Goal: Check status

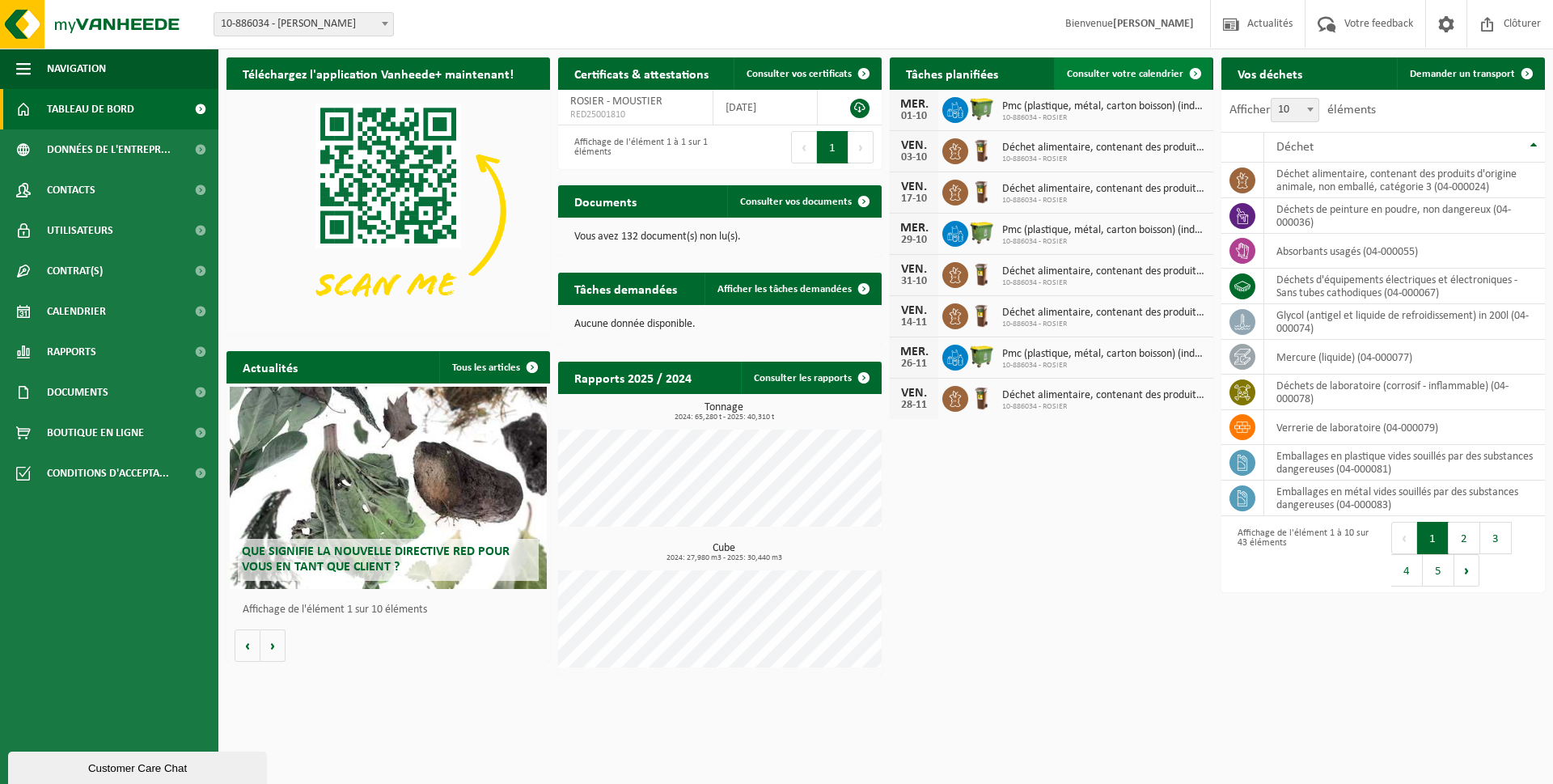
click at [1130, 65] on link "Consulter votre calendrier" at bounding box center [1133, 74] width 158 height 33
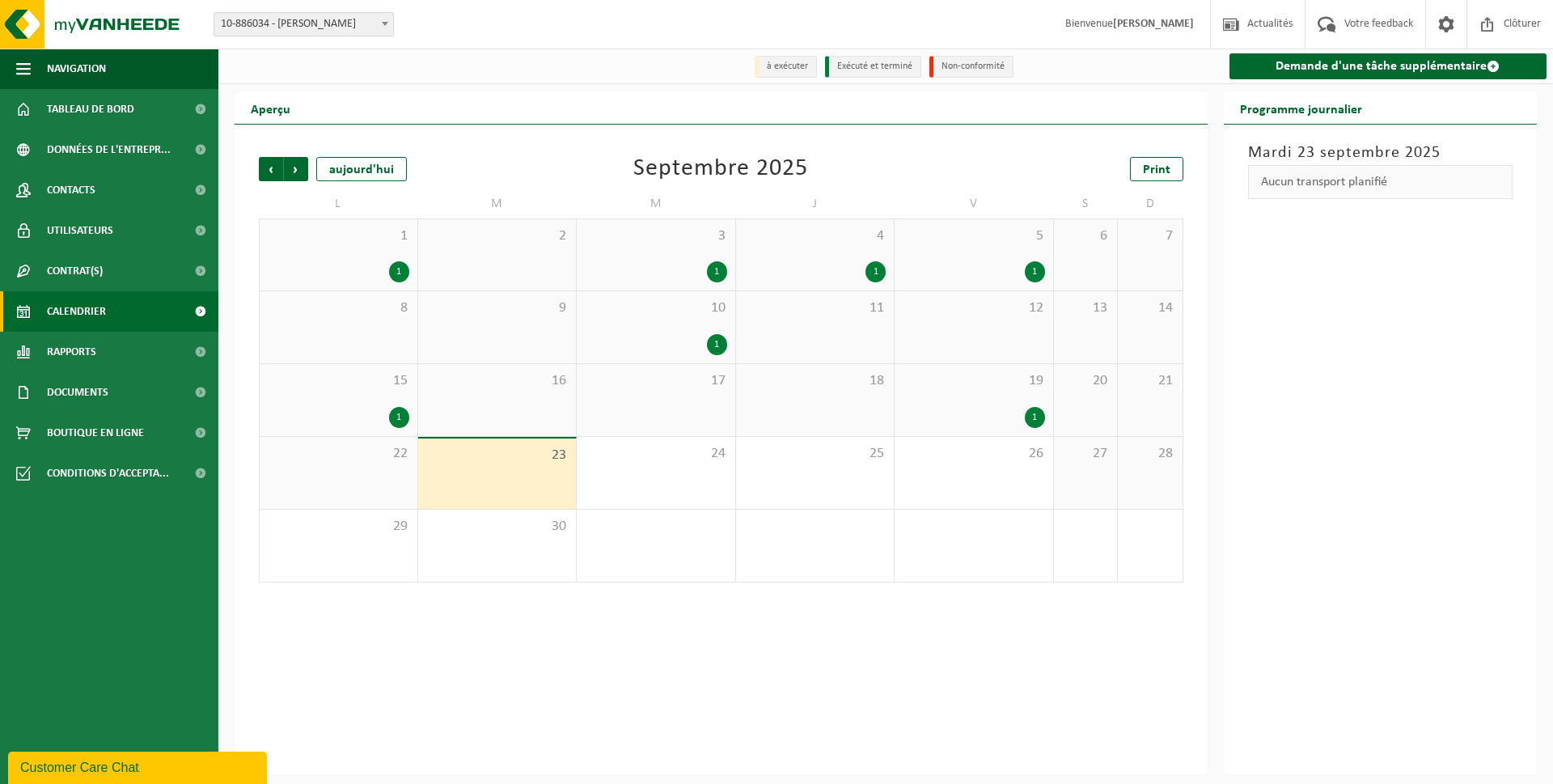
click at [1038, 417] on div "1" at bounding box center [1034, 418] width 20 height 21
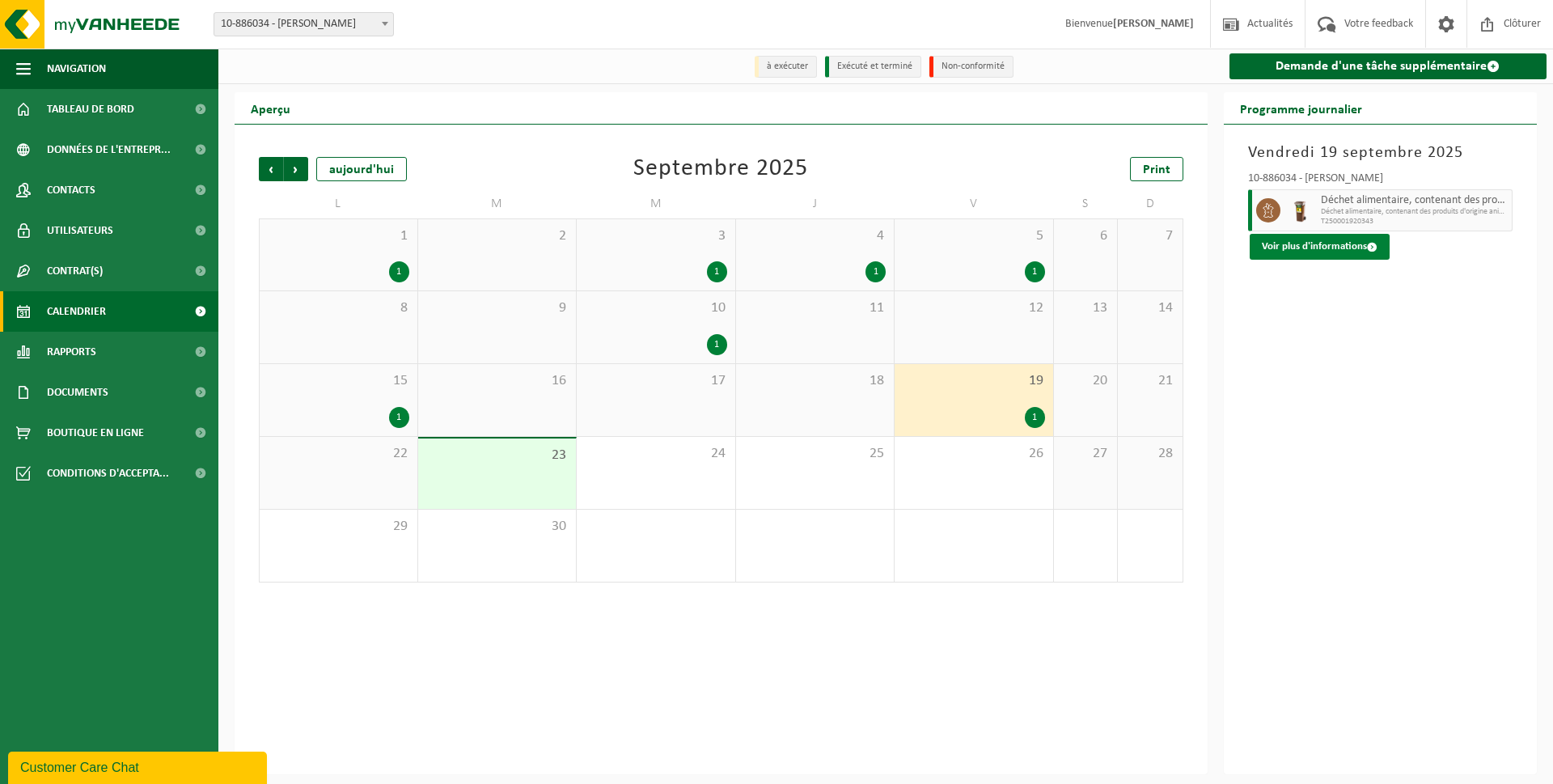
click at [1319, 244] on button "Voir plus d'informations" at bounding box center [1320, 246] width 140 height 26
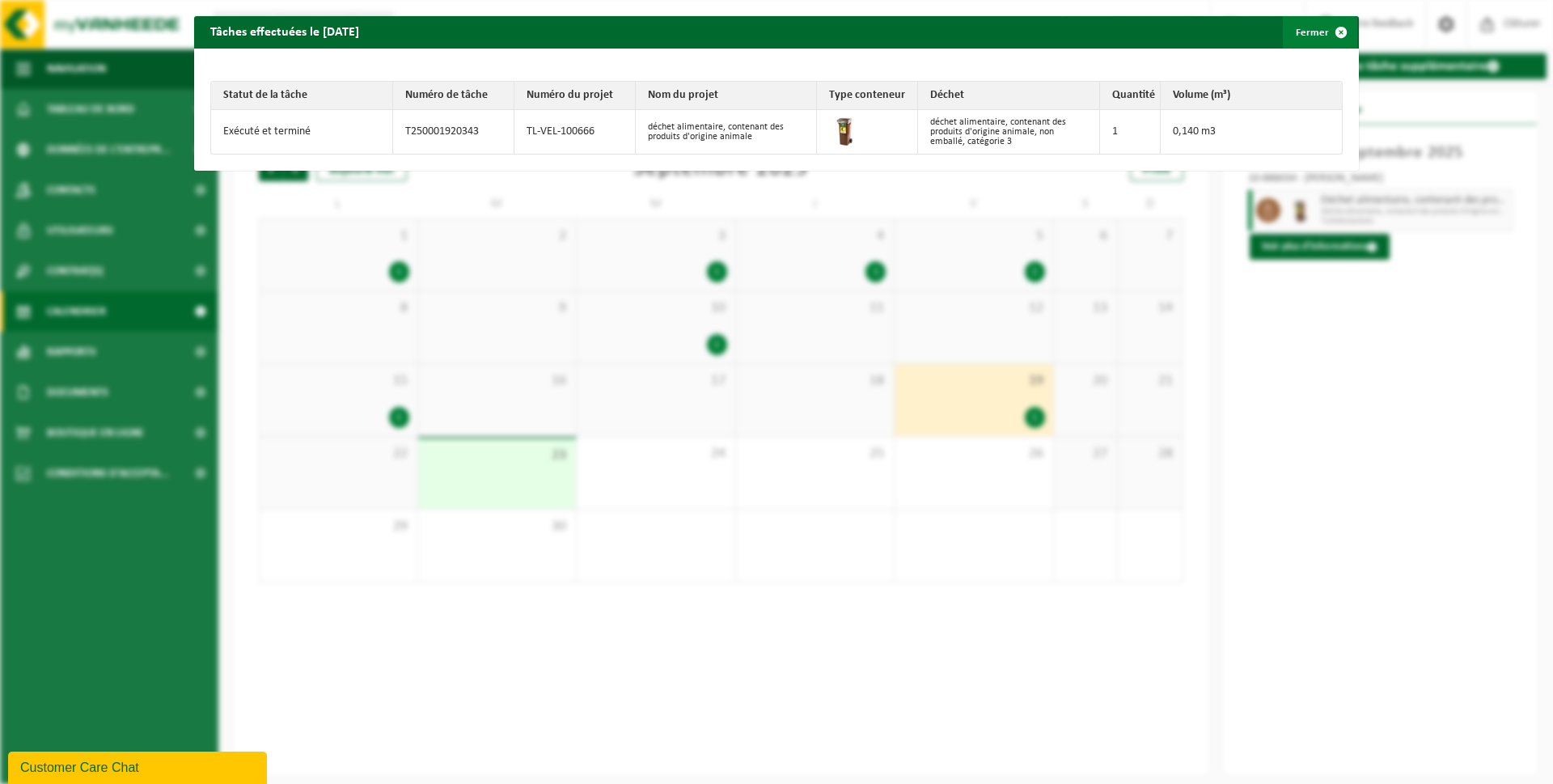
click at [1335, 32] on span "button" at bounding box center [1341, 33] width 33 height 33
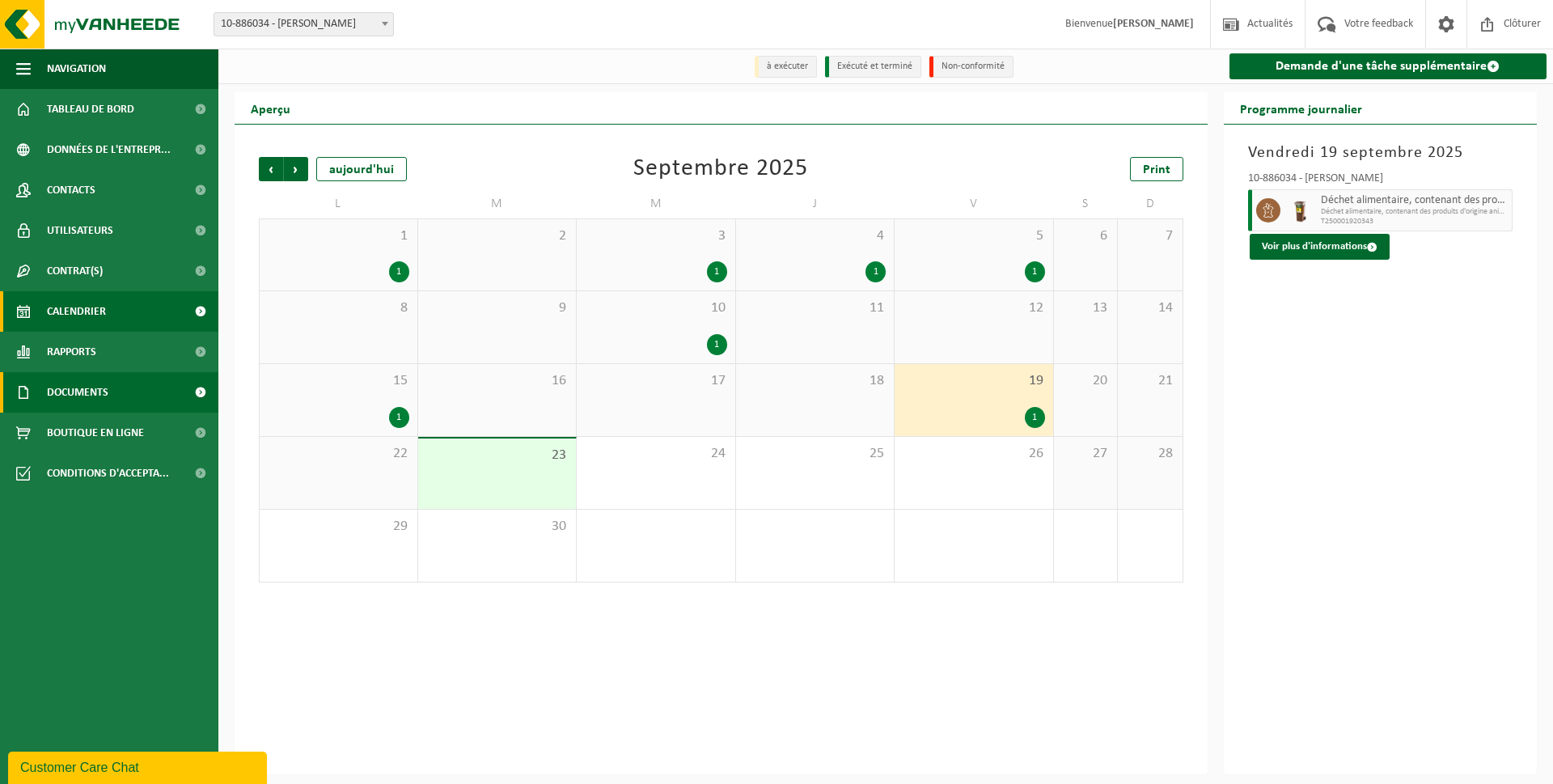
click at [84, 375] on span "Documents" at bounding box center [78, 392] width 61 height 40
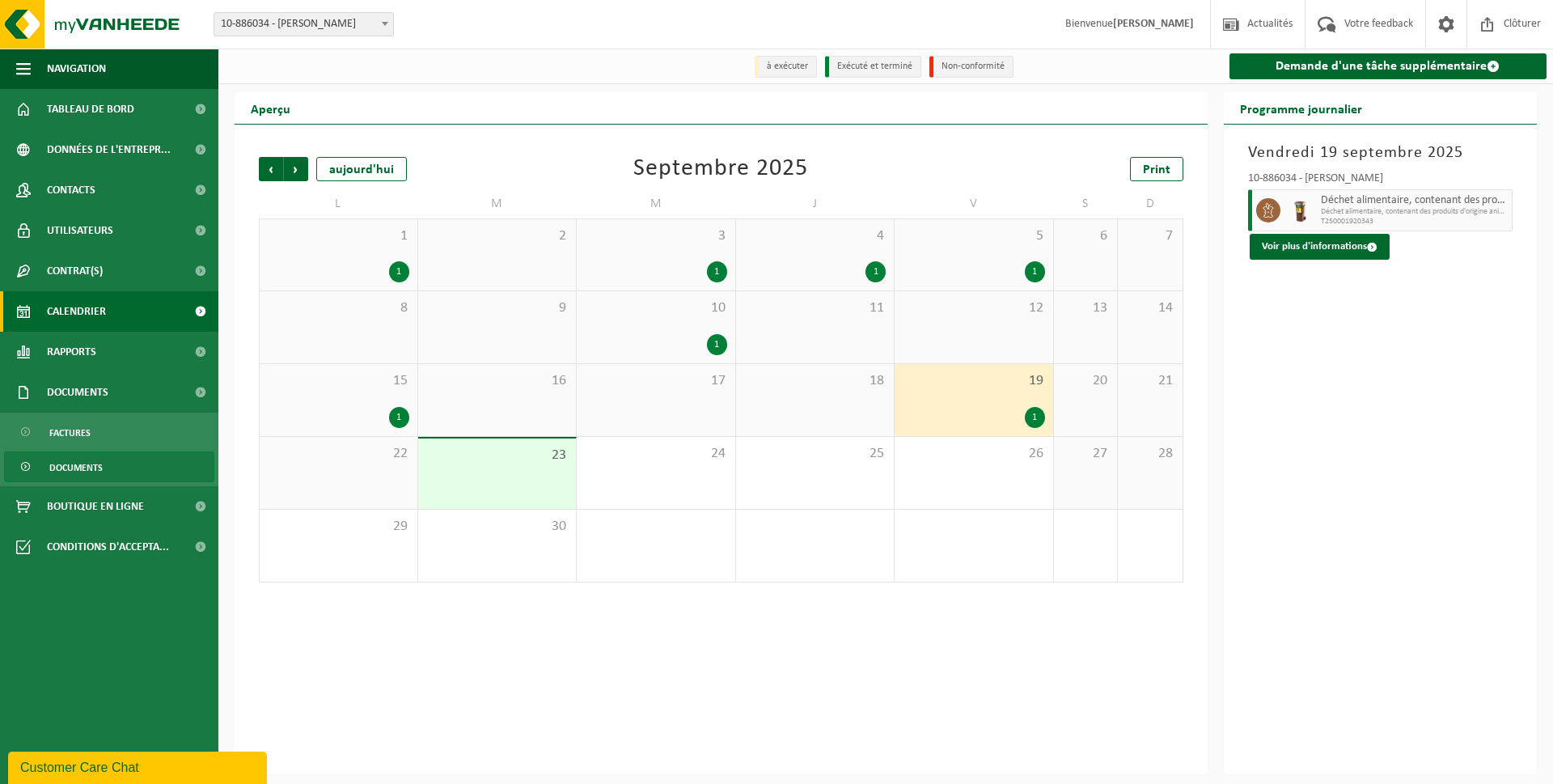
click at [70, 470] on span "Documents" at bounding box center [76, 468] width 54 height 31
